Goal: Task Accomplishment & Management: Manage account settings

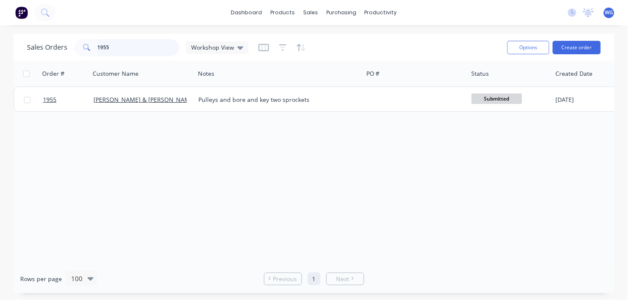
click at [121, 43] on input "1955" at bounding box center [139, 47] width 82 height 17
type input "1"
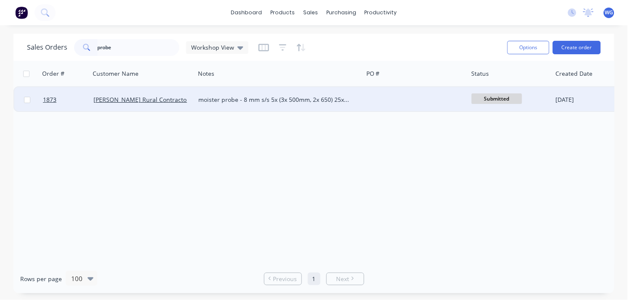
click at [230, 98] on div "moister probe - 8 mm s/s 5x (3x 500mm, 2x 650) 25x25 rhs handle 150 long with s…" at bounding box center [274, 100] width 153 height 8
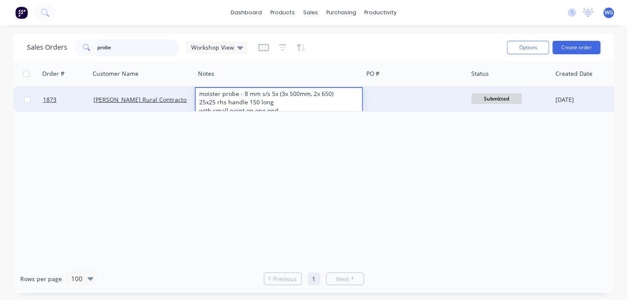
click at [148, 48] on input "probe" at bounding box center [139, 47] width 82 height 17
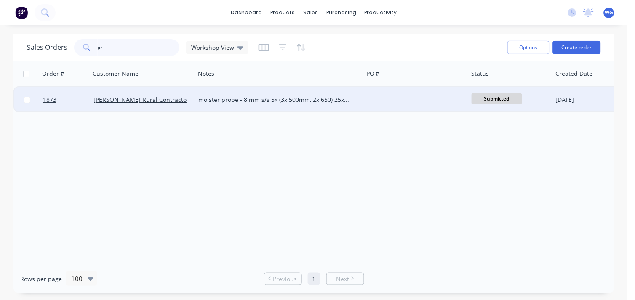
type input "p"
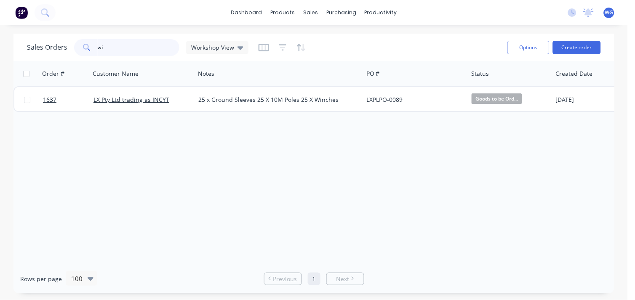
type input "w"
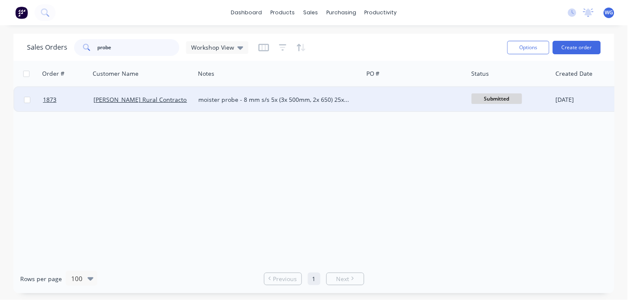
type input "probe"
click at [212, 101] on div "moister probe - 8 mm s/s 5x (3x 500mm, 2x 650) 25x25 rhs handle 150 long with s…" at bounding box center [274, 100] width 153 height 8
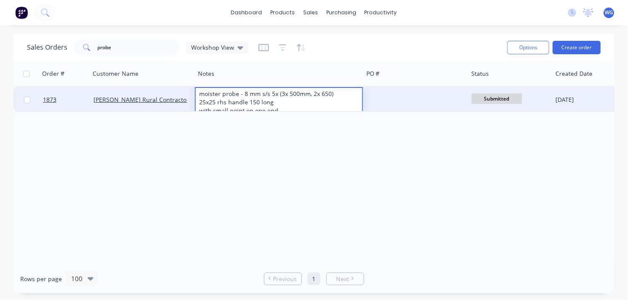
click at [157, 89] on div "[PERSON_NAME] Rural Contractors" at bounding box center [142, 99] width 105 height 25
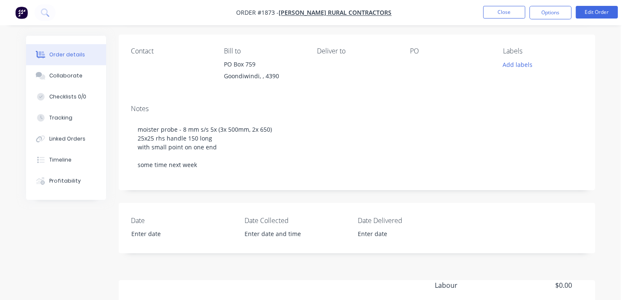
scroll to position [93, 0]
click at [505, 11] on button "Close" at bounding box center [505, 12] width 42 height 13
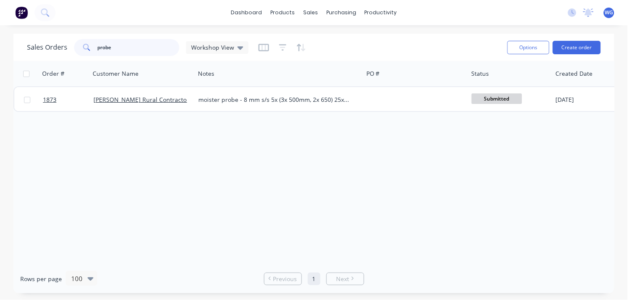
drag, startPoint x: 127, startPoint y: 44, endPoint x: 44, endPoint y: 51, distance: 83.2
click at [44, 51] on div "Sales Orders probe Workshop View" at bounding box center [138, 47] width 222 height 17
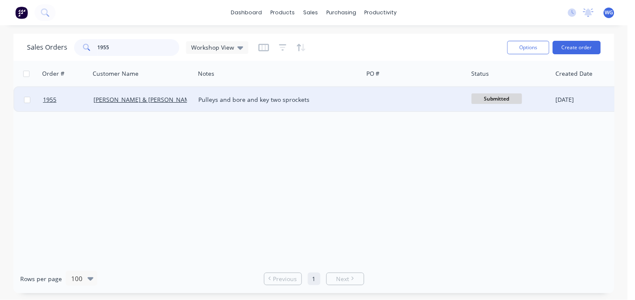
type input "1955"
click at [160, 99] on div "[PERSON_NAME] & [PERSON_NAME]" at bounding box center [141, 100] width 94 height 8
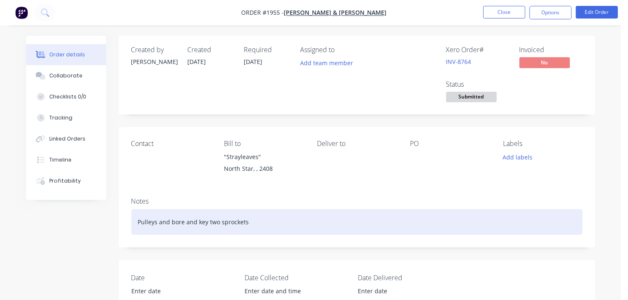
click at [257, 224] on div "Pulleys and bore and key two sprockets" at bounding box center [357, 222] width 452 height 26
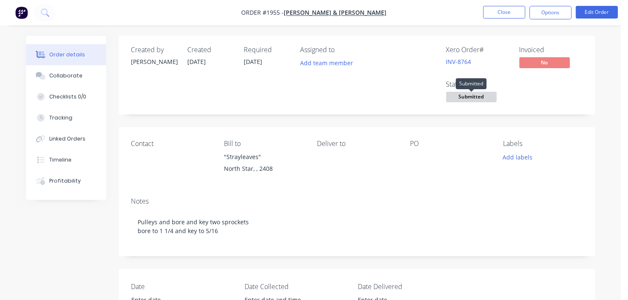
click at [484, 94] on span "Submitted" at bounding box center [471, 97] width 51 height 11
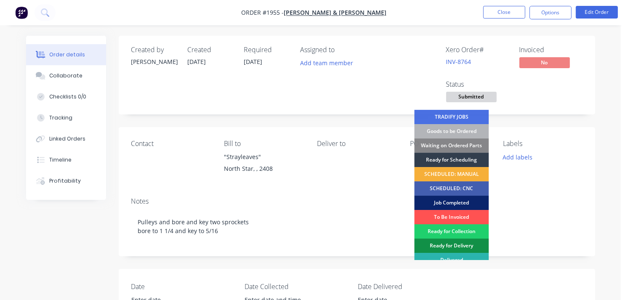
click at [452, 201] on div "Job Completed" at bounding box center [451, 203] width 75 height 14
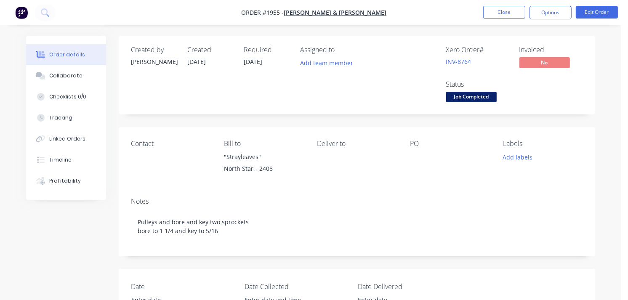
click at [66, 55] on div "Order details" at bounding box center [67, 55] width 36 height 8
click at [69, 70] on button "Collaborate" at bounding box center [66, 75] width 80 height 21
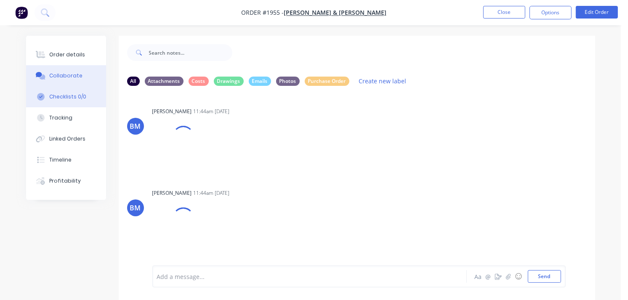
click at [71, 99] on div "Checklists 0/0" at bounding box center [67, 97] width 37 height 8
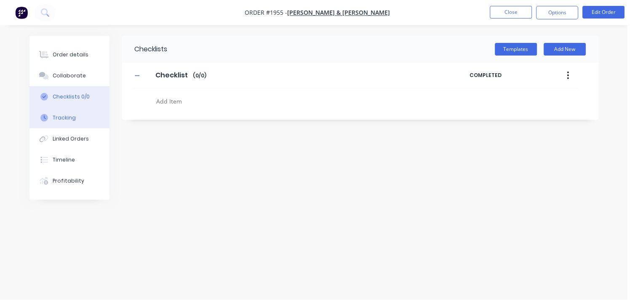
click at [69, 118] on div "Tracking" at bounding box center [64, 118] width 23 height 8
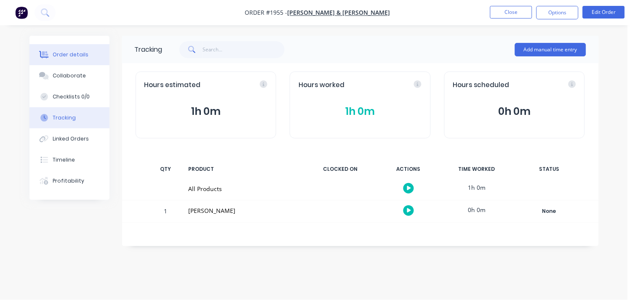
click at [75, 55] on div "Order details" at bounding box center [71, 55] width 36 height 8
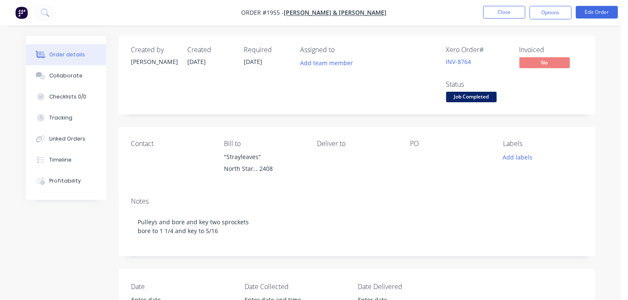
click at [23, 11] on img "button" at bounding box center [21, 12] width 13 height 13
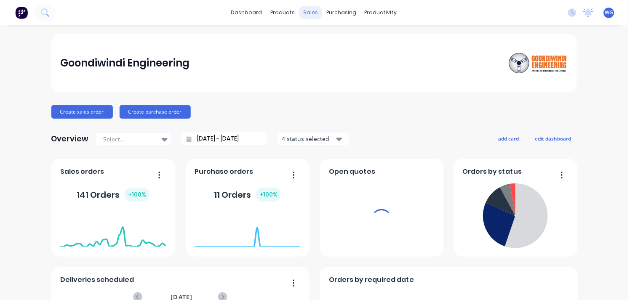
click at [310, 13] on div "sales" at bounding box center [310, 12] width 23 height 13
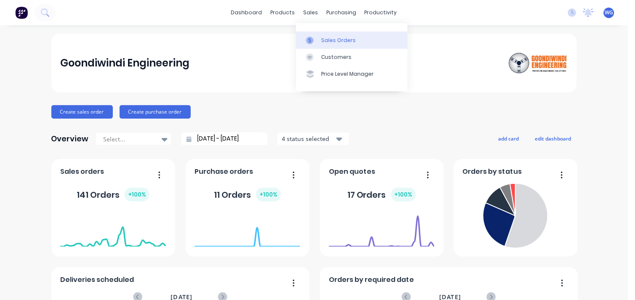
click at [322, 40] on div "Sales Orders" at bounding box center [338, 41] width 35 height 8
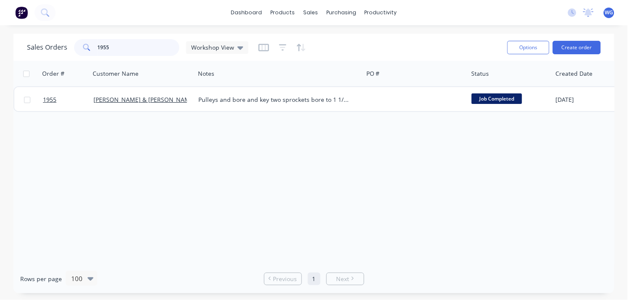
drag, startPoint x: 133, startPoint y: 39, endPoint x: 60, endPoint y: 51, distance: 74.3
click at [60, 51] on div "Sales Orders 1955 Workshop View" at bounding box center [138, 47] width 222 height 17
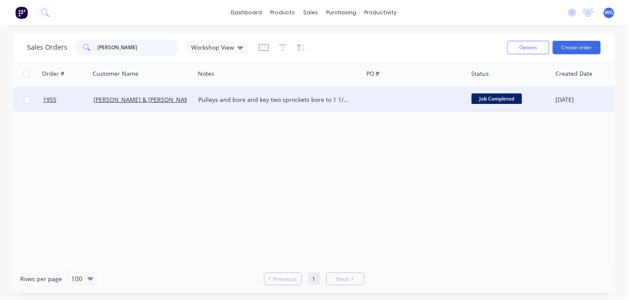
type input "[PERSON_NAME]"
click at [188, 102] on div "[PERSON_NAME] & [PERSON_NAME]" at bounding box center [143, 100] width 98 height 8
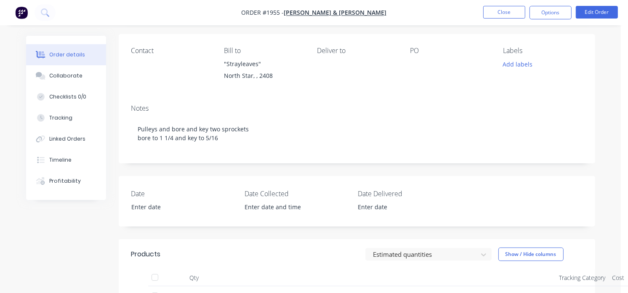
scroll to position [94, 0]
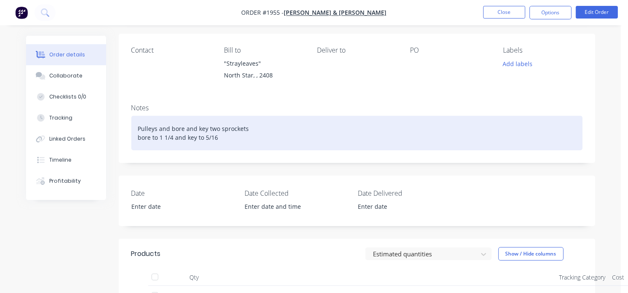
click at [157, 129] on div "Pulleys and bore and key two sprockets bore to 1 1/4 and key to 5/16" at bounding box center [357, 133] width 452 height 35
click at [137, 141] on div "Pulleys and bore and key two sprockets bore to 1 1/4 and key to 5/16" at bounding box center [357, 133] width 452 height 35
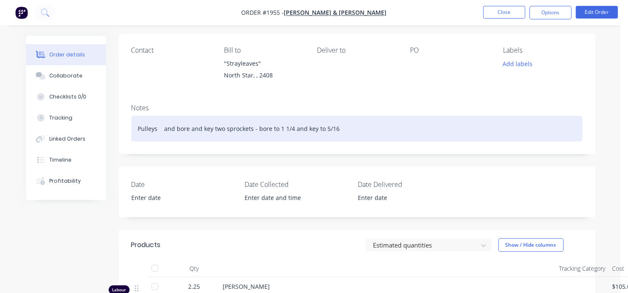
click at [135, 129] on div "Pulleys and bore and key two sprockets - bore to 1 1/4 and key to 5/16" at bounding box center [357, 129] width 452 height 26
click at [184, 132] on div "supllie 2x Pulleys and bore and key two sprockets - bore to 1 1/4 and key to 5/…" at bounding box center [357, 129] width 452 height 26
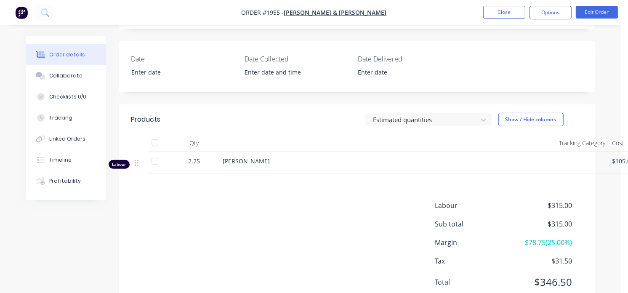
scroll to position [251, 0]
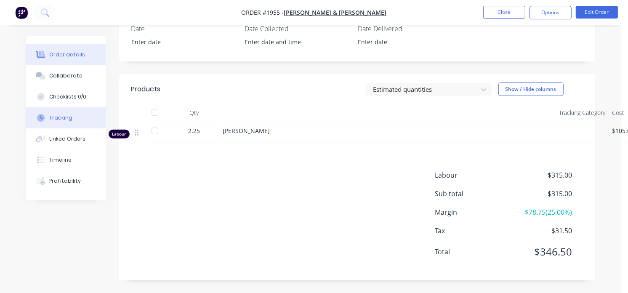
click at [60, 109] on button "Tracking" at bounding box center [66, 117] width 80 height 21
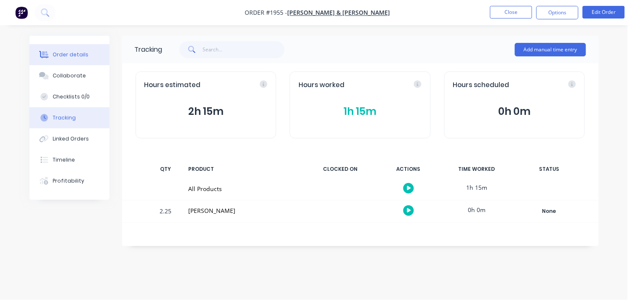
click at [67, 50] on button "Order details" at bounding box center [69, 54] width 80 height 21
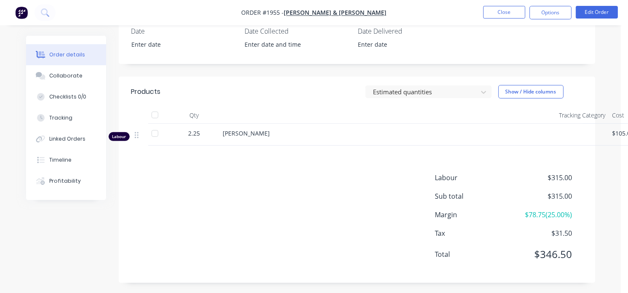
scroll to position [251, 0]
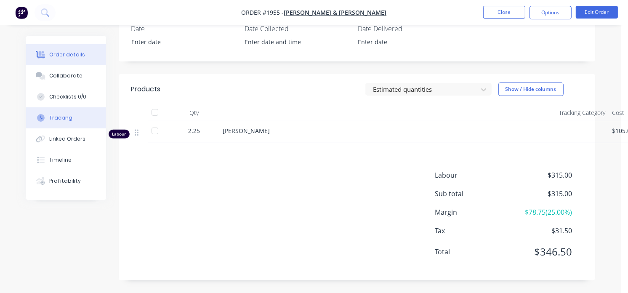
click at [59, 113] on button "Tracking" at bounding box center [66, 117] width 80 height 21
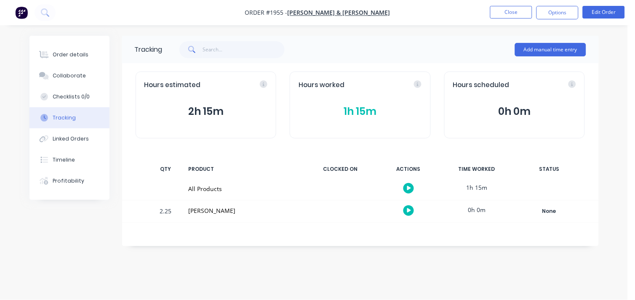
click at [339, 106] on button "1h 15m" at bounding box center [360, 112] width 123 height 16
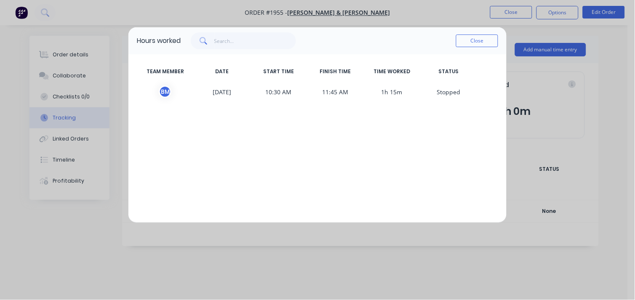
click at [264, 162] on div "TEAM MEMBER DATE START TIME FINISH TIME TIME WORKED STATUS B M [DATE] 10:30 AM …" at bounding box center [317, 138] width 378 height 168
click at [81, 233] on div "Hours worked Close TEAM MEMBER DATE START TIME FINISH TIME TIME WORKED STATUS B…" at bounding box center [317, 150] width 635 height 300
click at [89, 15] on div "Hours worked Close TEAM MEMBER DATE START TIME FINISH TIME TIME WORKED STATUS B…" at bounding box center [317, 150] width 635 height 300
click at [520, 37] on div "Hours worked Close TEAM MEMBER DATE START TIME FINISH TIME TIME WORKED STATUS B…" at bounding box center [317, 150] width 635 height 300
click at [476, 36] on button "Close" at bounding box center [477, 41] width 42 height 13
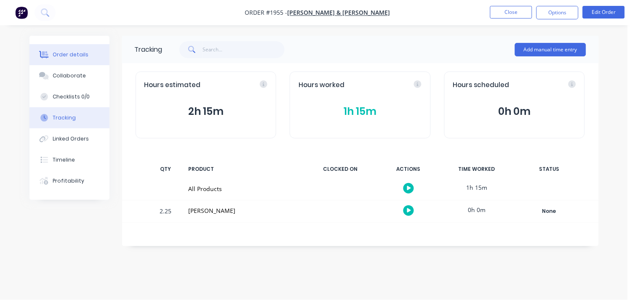
click at [65, 56] on div "Order details" at bounding box center [71, 55] width 36 height 8
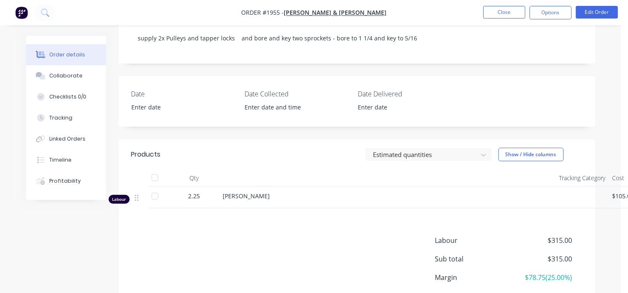
scroll to position [157, 0]
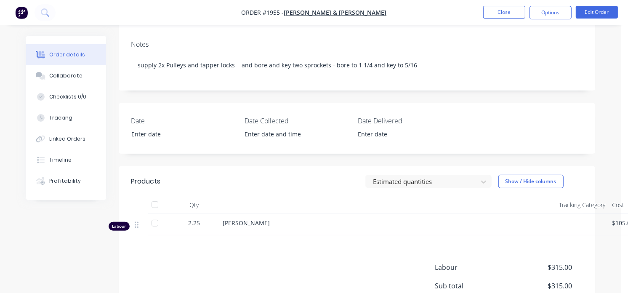
click at [513, 20] on nav "Order #1955 - [PERSON_NAME][GEOGRAPHIC_DATA] & JM Close Options Edit Order" at bounding box center [314, 12] width 628 height 25
click at [513, 14] on button "Close" at bounding box center [505, 12] width 42 height 13
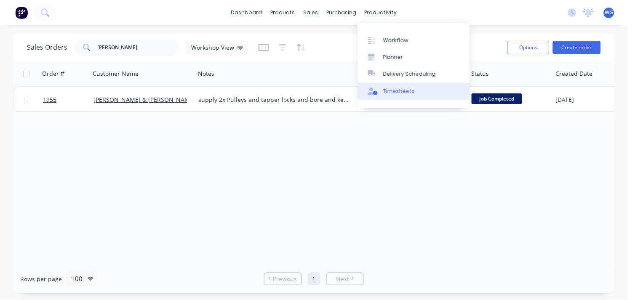
click at [403, 91] on div "Timesheets" at bounding box center [399, 92] width 32 height 8
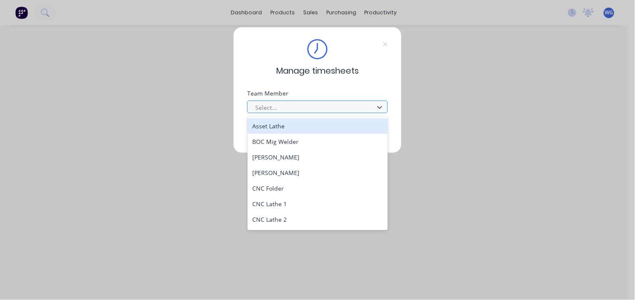
click at [329, 111] on div at bounding box center [311, 107] width 115 height 11
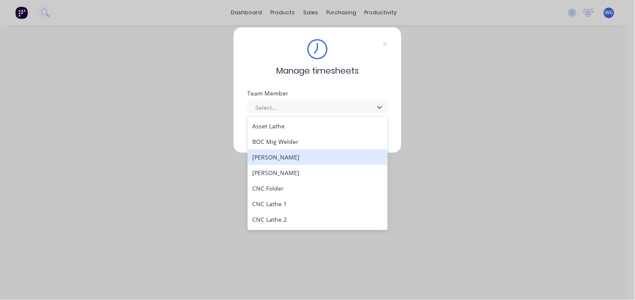
click at [303, 160] on div "[PERSON_NAME]" at bounding box center [318, 158] width 141 height 16
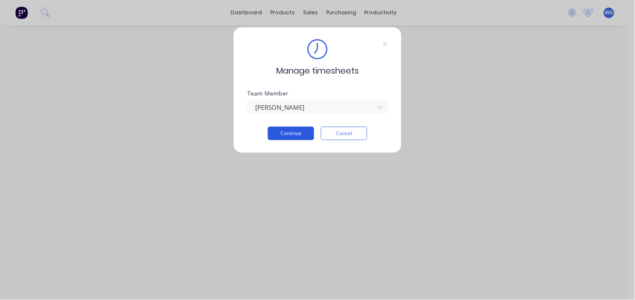
click at [292, 131] on button "Continue" at bounding box center [291, 133] width 46 height 13
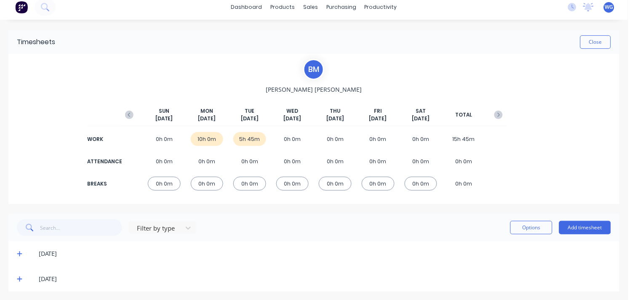
scroll to position [7, 0]
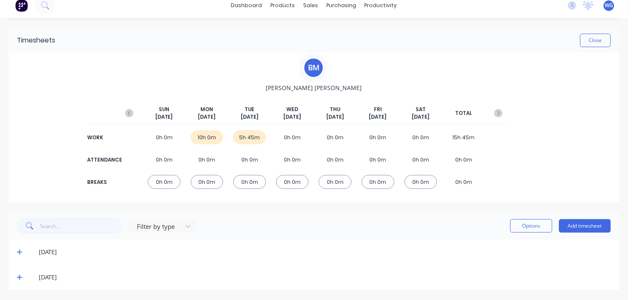
click at [18, 276] on icon at bounding box center [19, 278] width 5 height 6
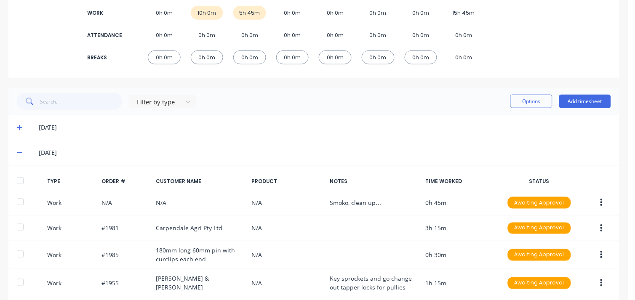
scroll to position [173, 0]
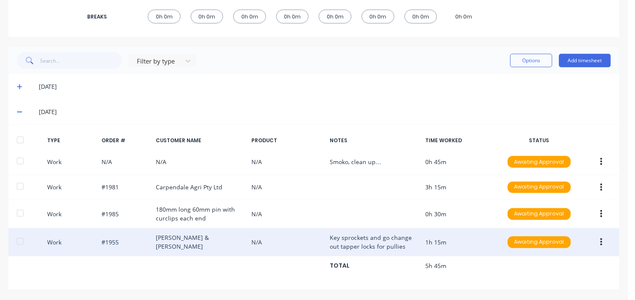
click at [594, 241] on button "button" at bounding box center [602, 242] width 20 height 15
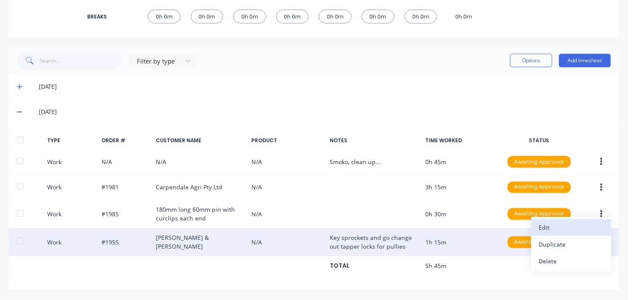
click at [555, 224] on div "Edit" at bounding box center [571, 228] width 65 height 12
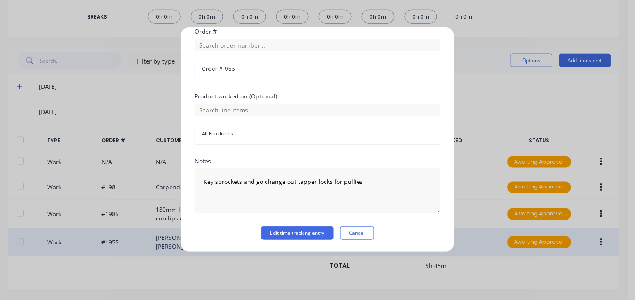
scroll to position [325, 0]
click at [346, 232] on button "Cancel" at bounding box center [357, 233] width 34 height 13
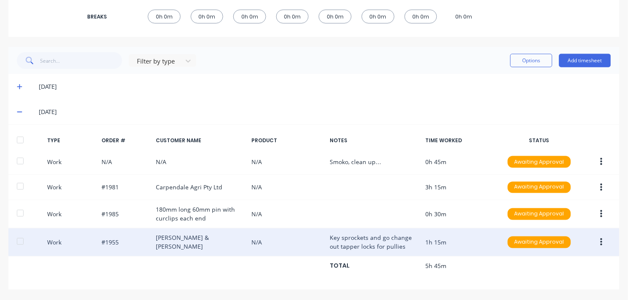
click at [597, 241] on button "button" at bounding box center [602, 242] width 20 height 15
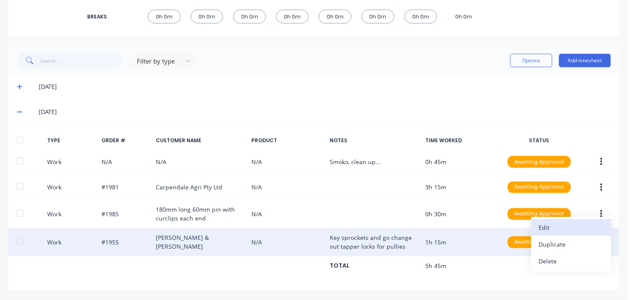
click at [560, 226] on div "Edit" at bounding box center [571, 228] width 65 height 12
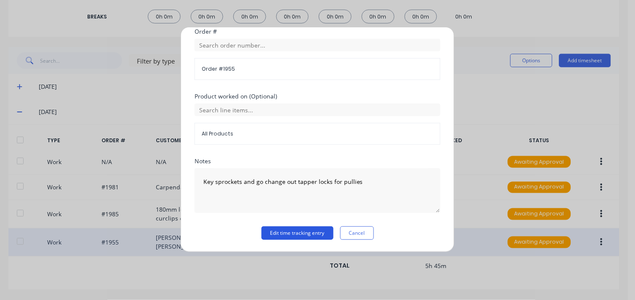
click at [308, 236] on button "Edit time tracking entry" at bounding box center [298, 233] width 72 height 13
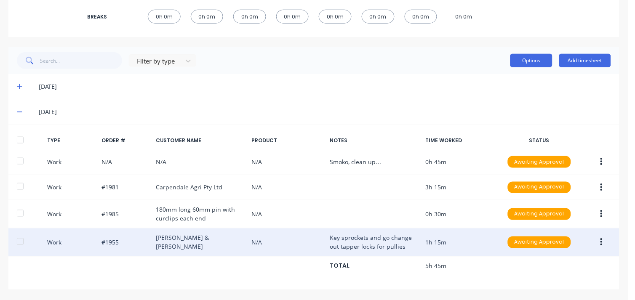
click at [518, 62] on button "Options" at bounding box center [531, 60] width 42 height 13
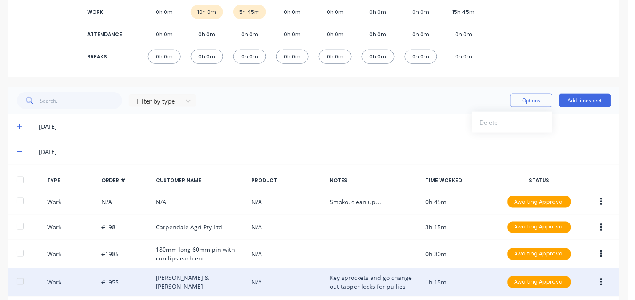
scroll to position [0, 0]
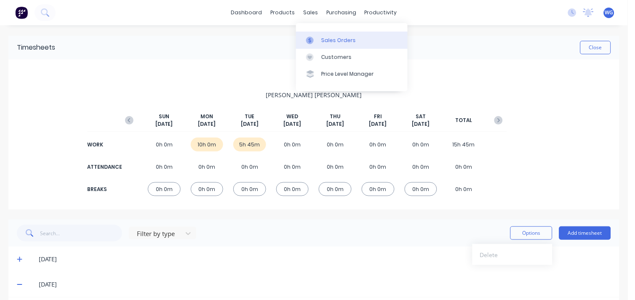
click at [343, 40] on div "Sales Orders" at bounding box center [338, 41] width 35 height 8
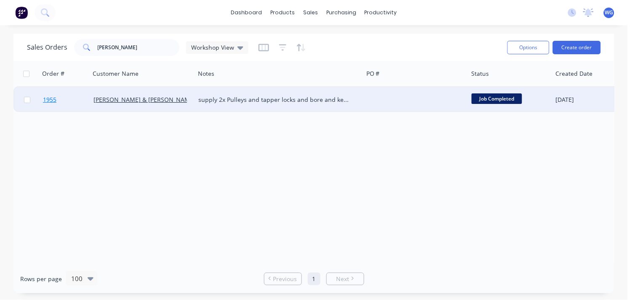
click at [83, 104] on link "1955" at bounding box center [68, 99] width 51 height 25
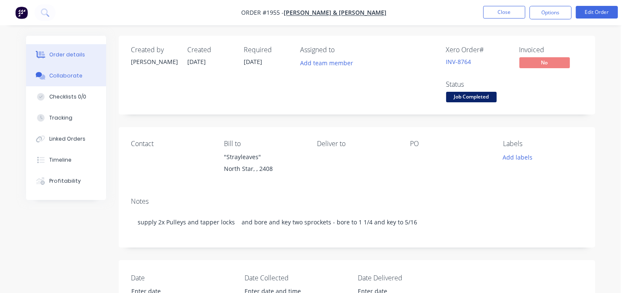
click at [80, 76] on button "Collaborate" at bounding box center [66, 75] width 80 height 21
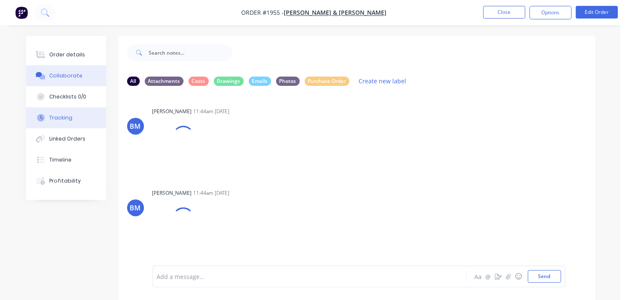
click at [84, 116] on button "Tracking" at bounding box center [66, 117] width 80 height 21
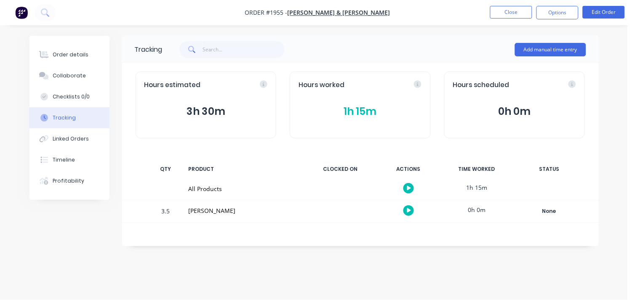
click at [361, 111] on button "1h 15m" at bounding box center [360, 112] width 123 height 16
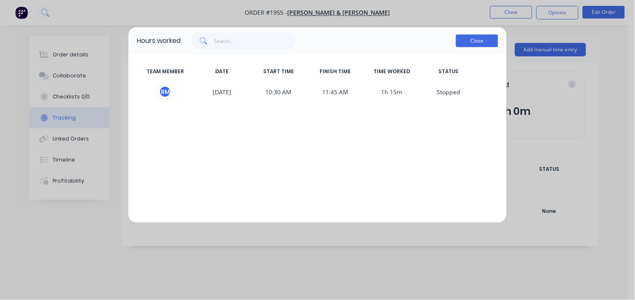
click at [467, 43] on button "Close" at bounding box center [477, 41] width 42 height 13
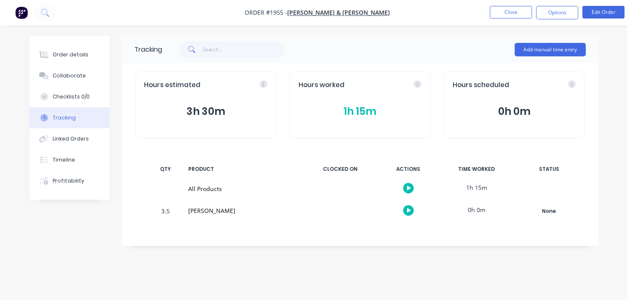
click at [216, 114] on button "3h 30m" at bounding box center [205, 112] width 123 height 16
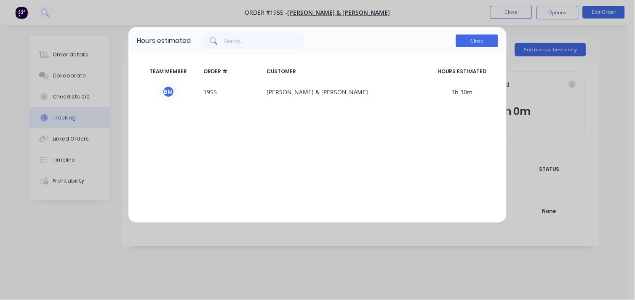
click at [480, 38] on button "Close" at bounding box center [477, 41] width 42 height 13
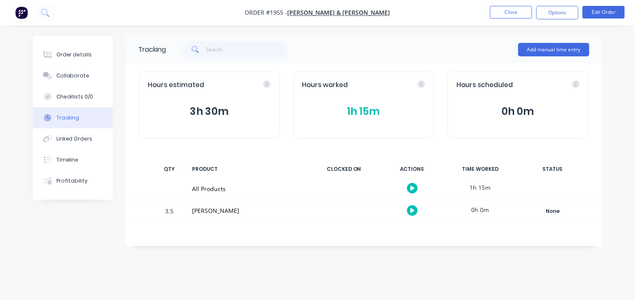
click at [413, 208] on icon "button" at bounding box center [413, 210] width 4 height 5
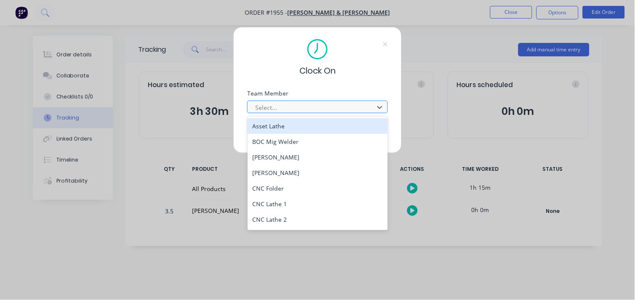
click at [328, 104] on div at bounding box center [311, 107] width 115 height 11
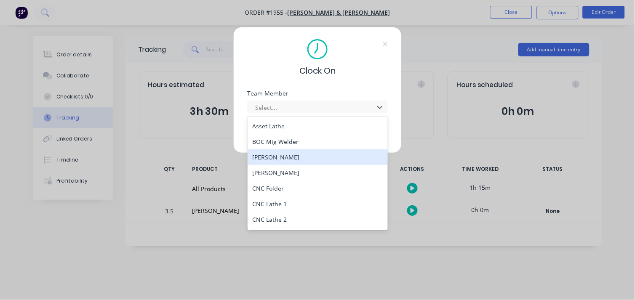
click at [314, 155] on div "[PERSON_NAME]" at bounding box center [318, 158] width 141 height 16
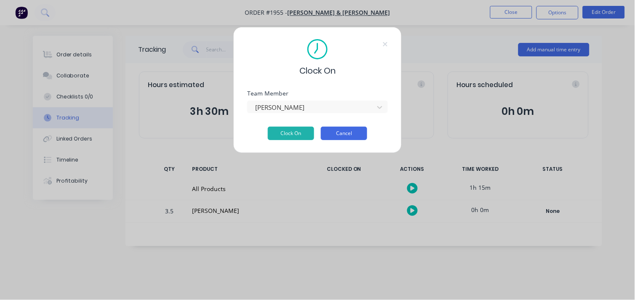
click at [338, 129] on button "Cancel" at bounding box center [344, 133] width 46 height 13
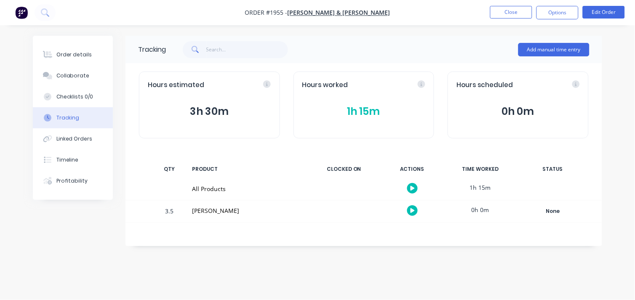
click at [362, 111] on button "1h 15m" at bounding box center [363, 112] width 123 height 16
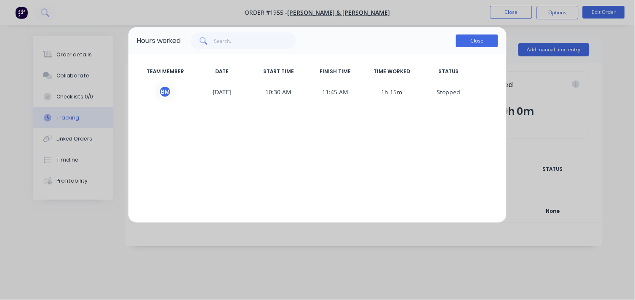
click at [472, 41] on button "Close" at bounding box center [477, 41] width 42 height 13
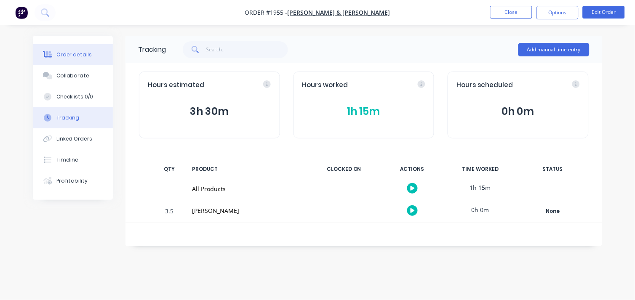
click at [77, 53] on div "Order details" at bounding box center [74, 55] width 36 height 8
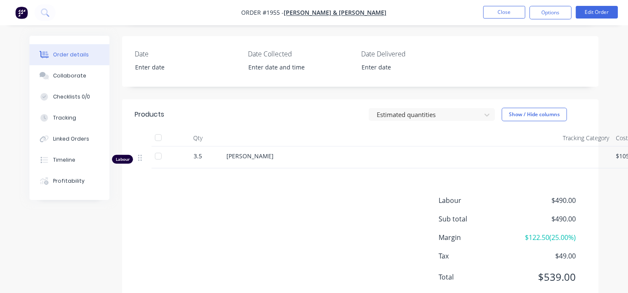
scroll to position [234, 0]
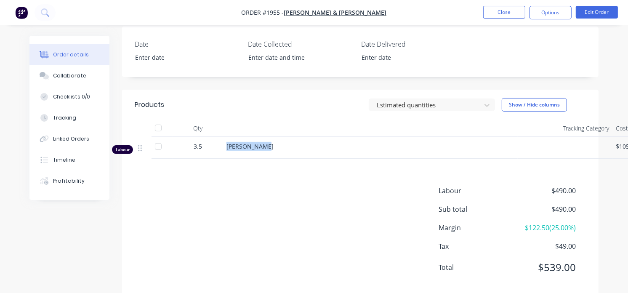
drag, startPoint x: 268, startPoint y: 142, endPoint x: 222, endPoint y: 150, distance: 46.9
click at [222, 150] on div "Labour 3.5 Brendan McCormick $105.00 33.33% $140.00 $490.00" at bounding box center [361, 148] width 452 height 22
drag, startPoint x: 222, startPoint y: 150, endPoint x: 251, endPoint y: 149, distance: 29.1
click at [251, 149] on span "[PERSON_NAME]" at bounding box center [250, 146] width 47 height 8
click at [249, 149] on span "[PERSON_NAME]" at bounding box center [250, 146] width 47 height 8
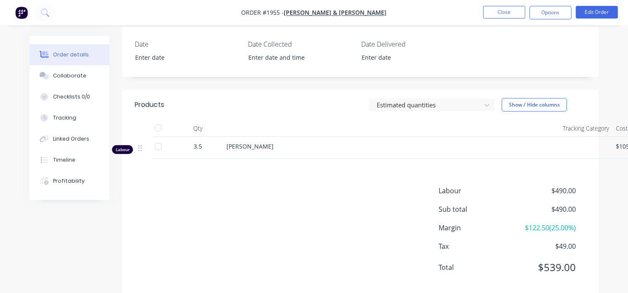
click at [203, 145] on div "3.5" at bounding box center [198, 146] width 44 height 9
click at [200, 145] on span "3.5" at bounding box center [198, 146] width 8 height 9
drag, startPoint x: 200, startPoint y: 146, endPoint x: 183, endPoint y: 139, distance: 18.1
click at [183, 139] on div "3.5" at bounding box center [198, 148] width 51 height 22
drag, startPoint x: 183, startPoint y: 139, endPoint x: 200, endPoint y: 178, distance: 42.4
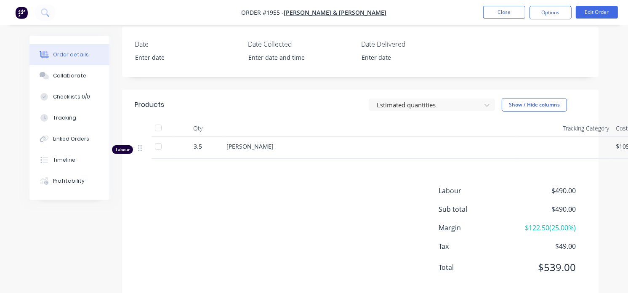
click at [200, 178] on div "Products Estimated quantities Show / Hide columns Qty Tracking Category Cost Ma…" at bounding box center [360, 193] width 477 height 206
click at [504, 12] on button "Close" at bounding box center [505, 12] width 42 height 13
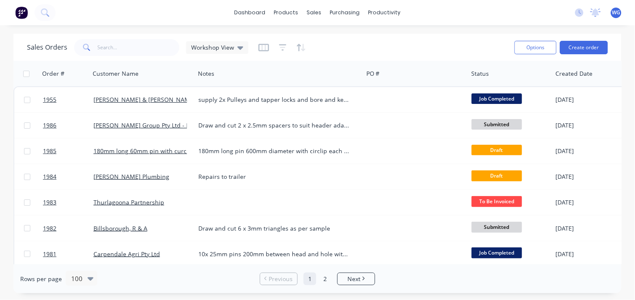
click at [155, 24] on div "dashboard products sales purchasing productivity dashboard products Product Cat…" at bounding box center [317, 12] width 635 height 25
click at [255, 13] on link "dashboard" at bounding box center [250, 12] width 40 height 13
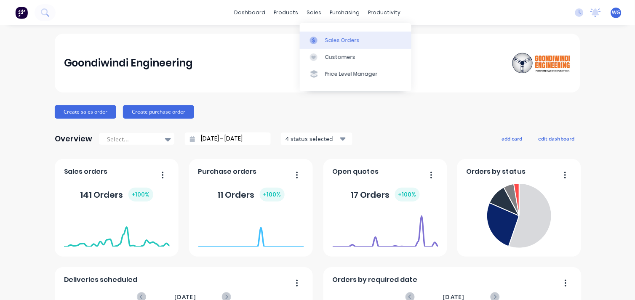
click at [324, 34] on link "Sales Orders" at bounding box center [356, 40] width 112 height 17
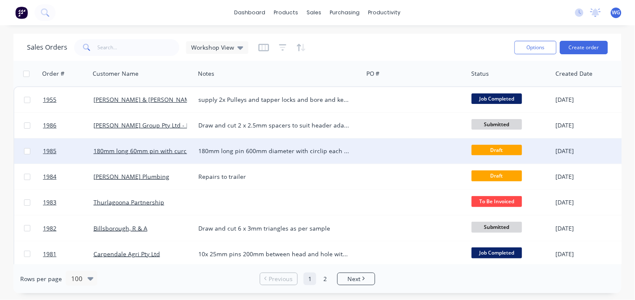
click at [478, 150] on span "Draft" at bounding box center [497, 150] width 51 height 11
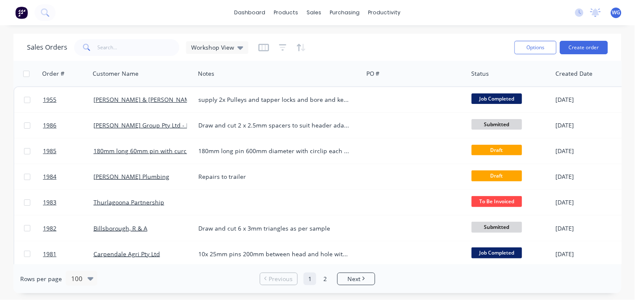
click at [1, 65] on div "Sales Orders Workshop View Options Create order Order # Customer Name Notes PO …" at bounding box center [317, 164] width 635 height 260
